Goal: Transaction & Acquisition: Subscribe to service/newsletter

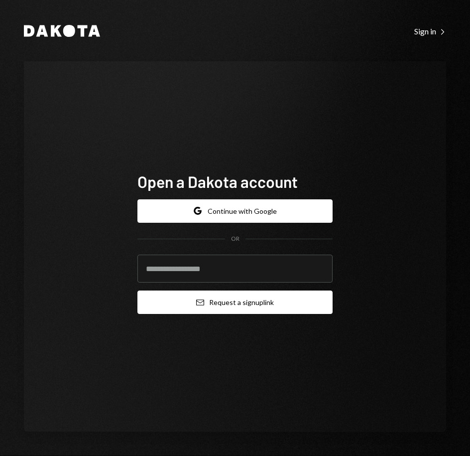
click at [233, 307] on button "Email Request a sign up link" at bounding box center [234, 301] width 195 height 23
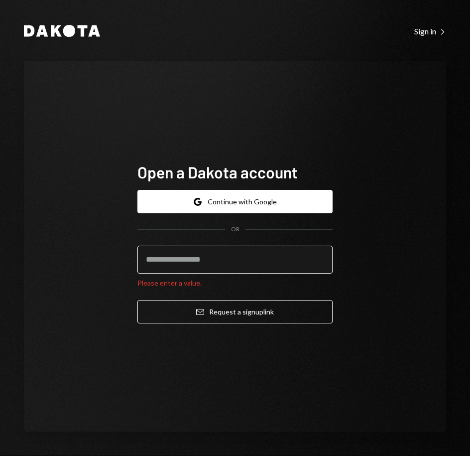
click at [230, 257] on input "email" at bounding box center [234, 260] width 195 height 28
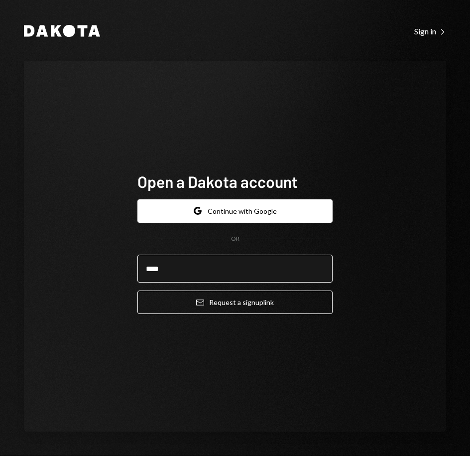
type input "**********"
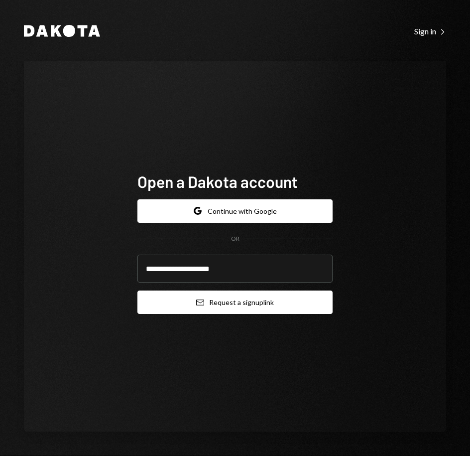
click at [232, 310] on button "Email Request a sign up link" at bounding box center [234, 301] width 195 height 23
